Goal: Navigation & Orientation: Find specific page/section

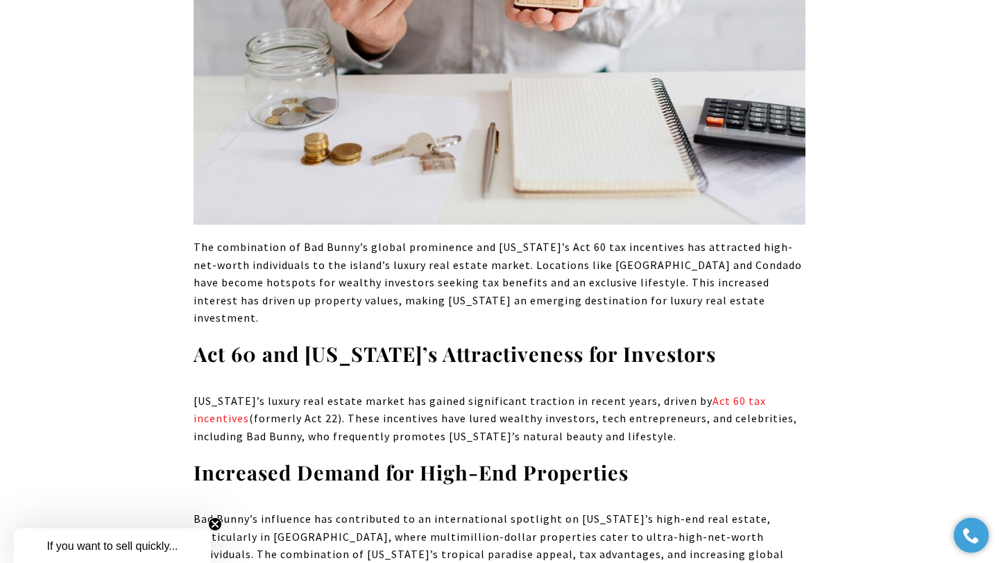
scroll to position [4103, 0]
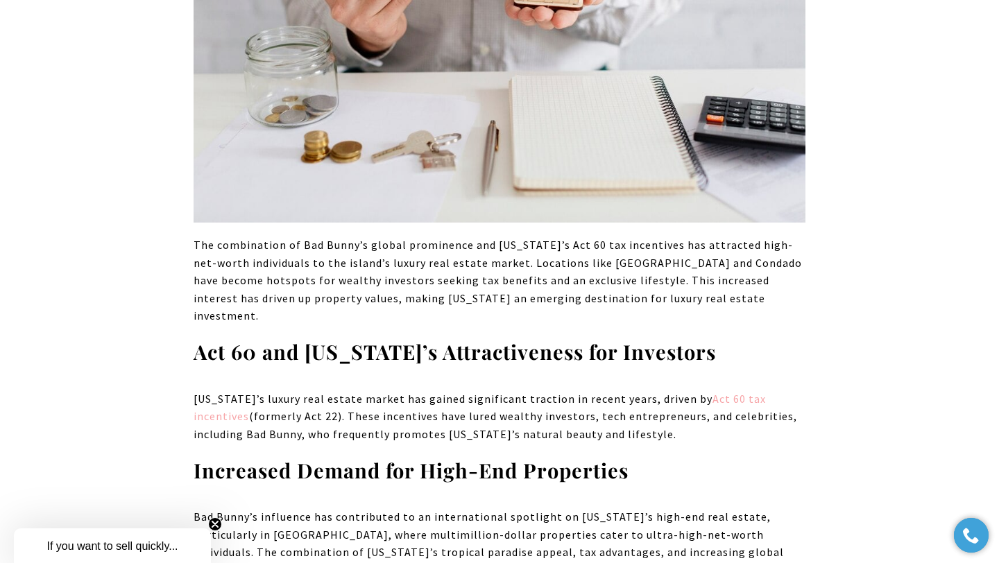
click at [729, 392] on link "Act 60 tax incentives" at bounding box center [480, 408] width 572 height 32
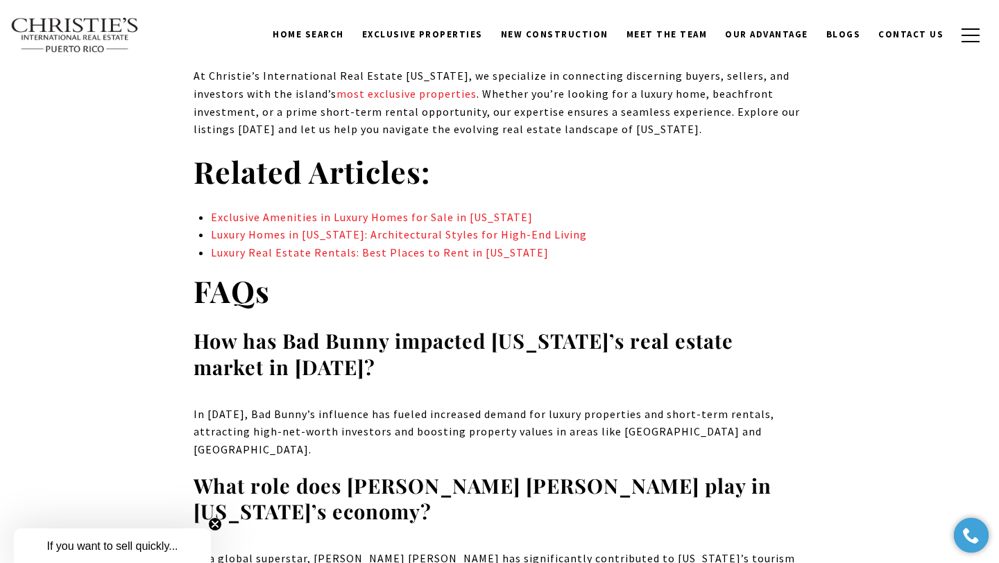
scroll to position [8660, 0]
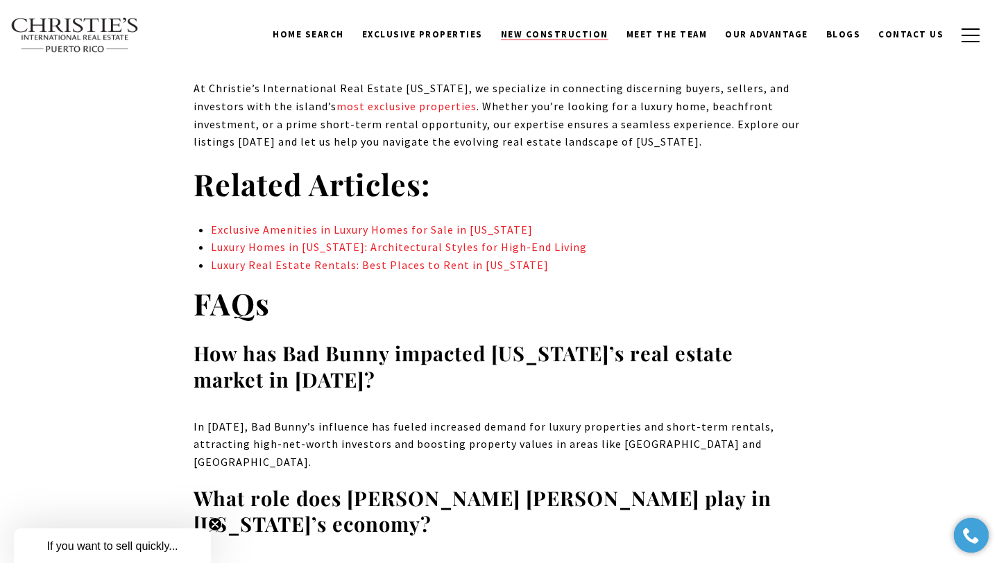
click at [554, 40] on span "New Construction" at bounding box center [555, 34] width 108 height 12
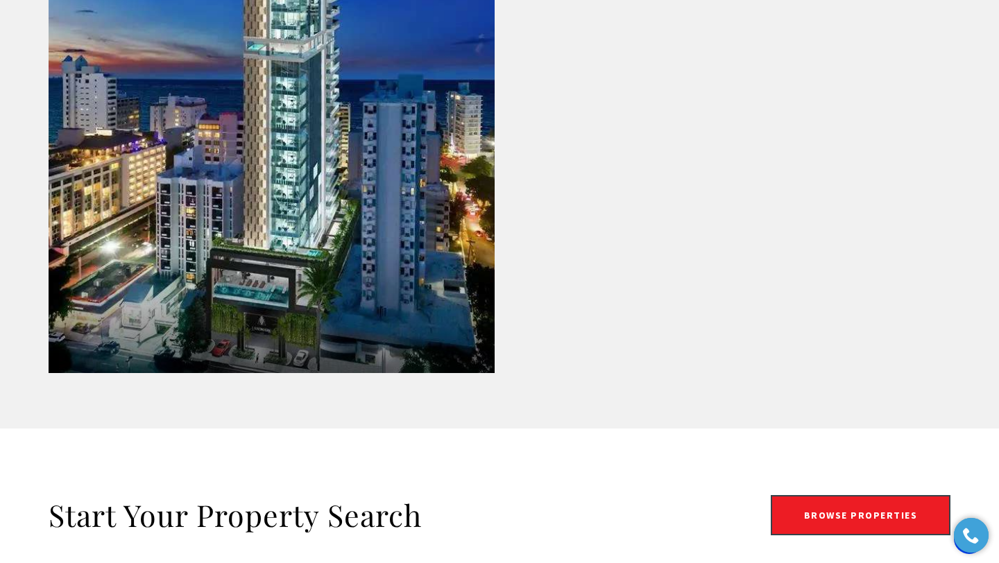
scroll to position [2231, 0]
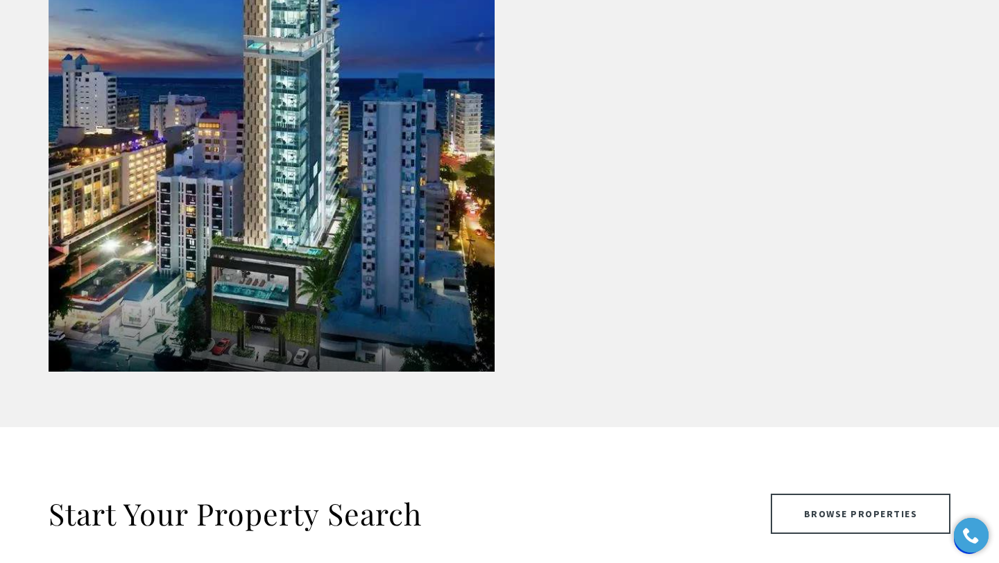
click at [805, 524] on link "Browse Properties" at bounding box center [861, 514] width 180 height 40
click at [807, 523] on link "Browse Properties" at bounding box center [861, 514] width 180 height 40
click at [811, 507] on link "Browse Properties" at bounding box center [861, 514] width 180 height 40
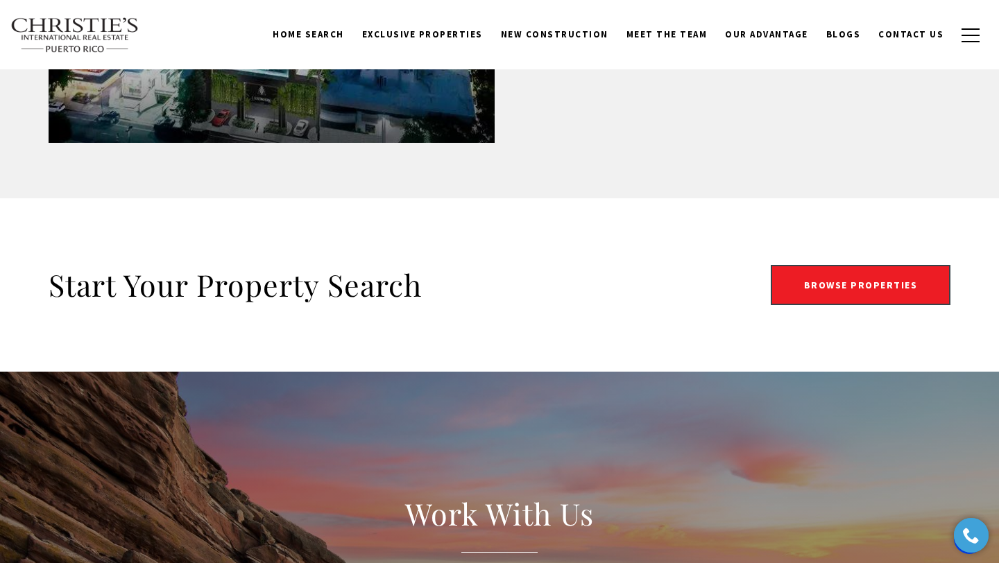
scroll to position [2454, 0]
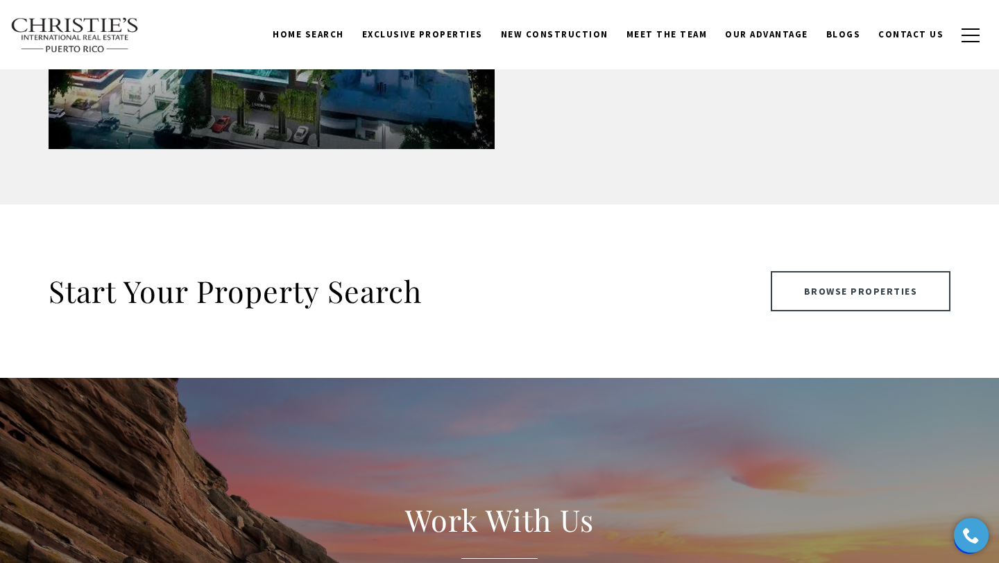
click at [860, 290] on link "Browse Properties" at bounding box center [861, 291] width 180 height 40
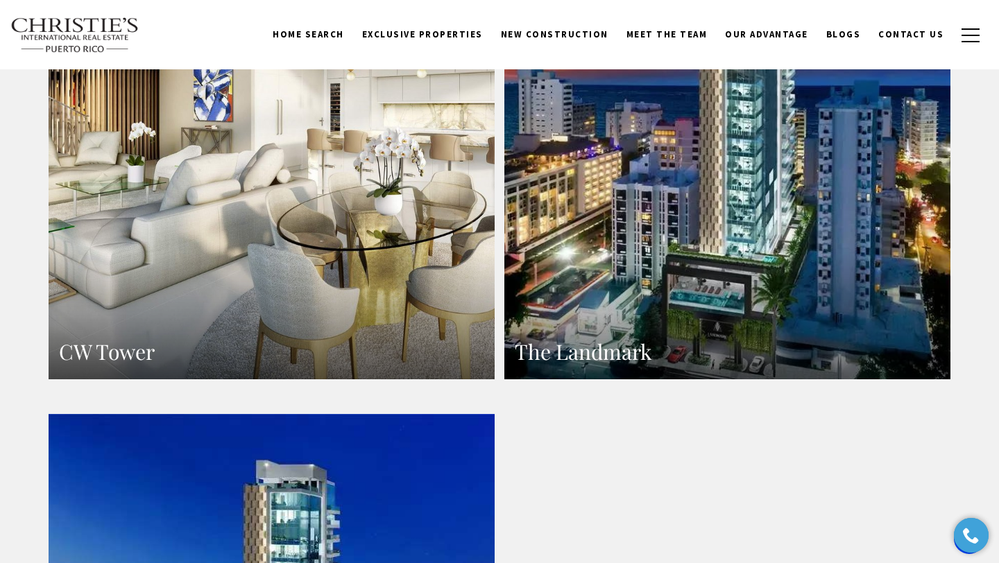
scroll to position [1641, 0]
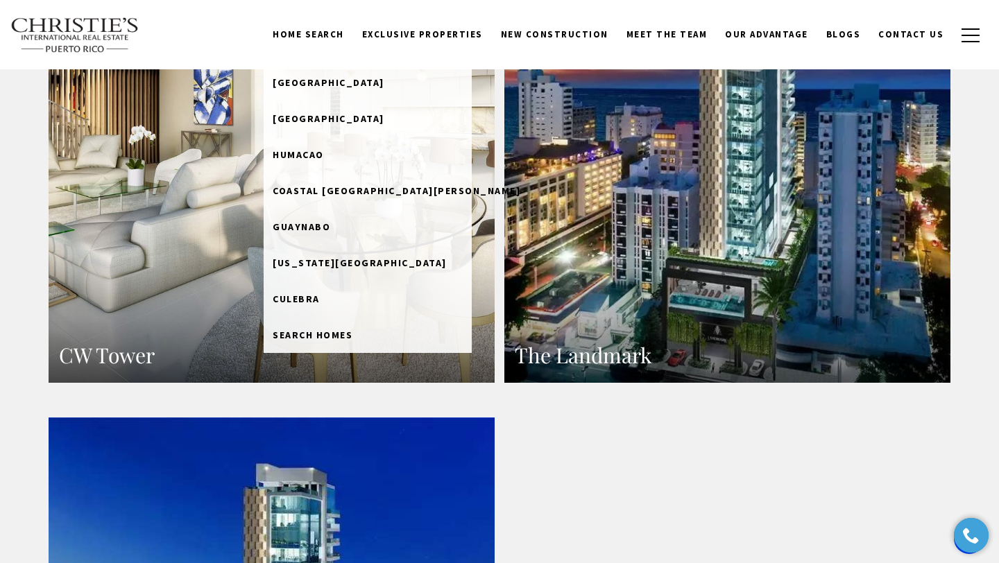
click at [352, 39] on link "Home Search" at bounding box center [309, 35] width 90 height 26
click at [364, 257] on span "[US_STATE][GEOGRAPHIC_DATA]" at bounding box center [360, 263] width 174 height 12
